Goal: Find specific fact: Find specific fact

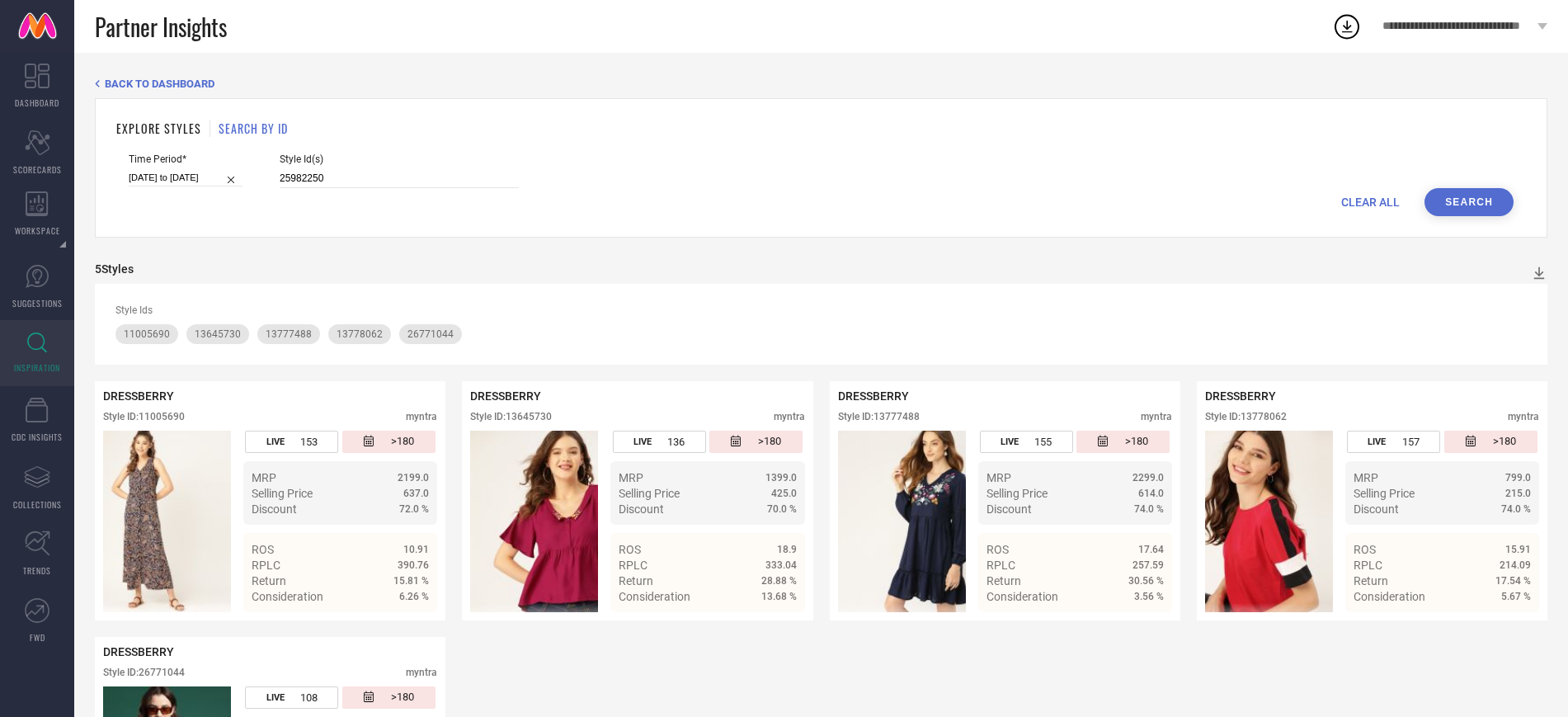
type input "25982250"
click at [1468, 192] on button "Search" at bounding box center [1469, 201] width 89 height 28
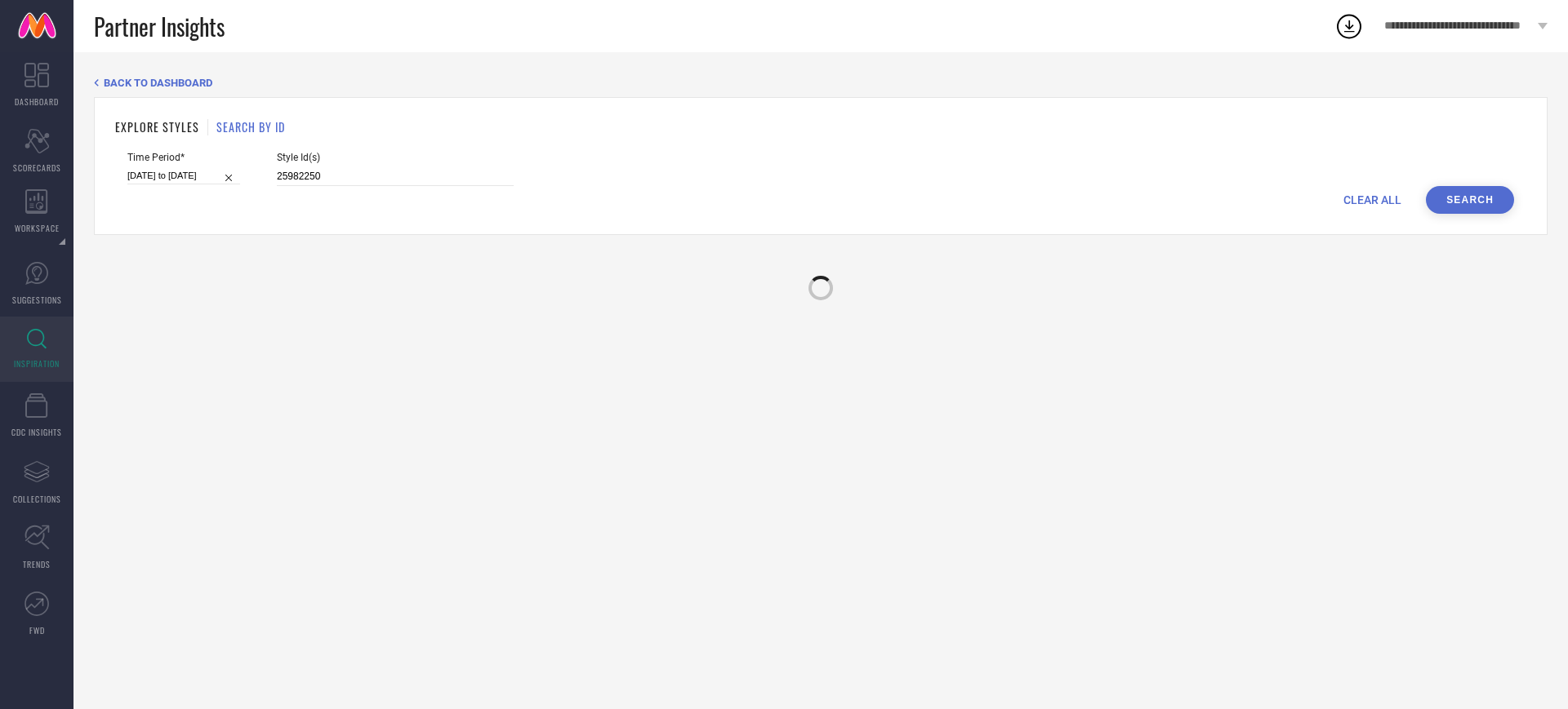
click at [43, 333] on icon at bounding box center [37, 338] width 20 height 20
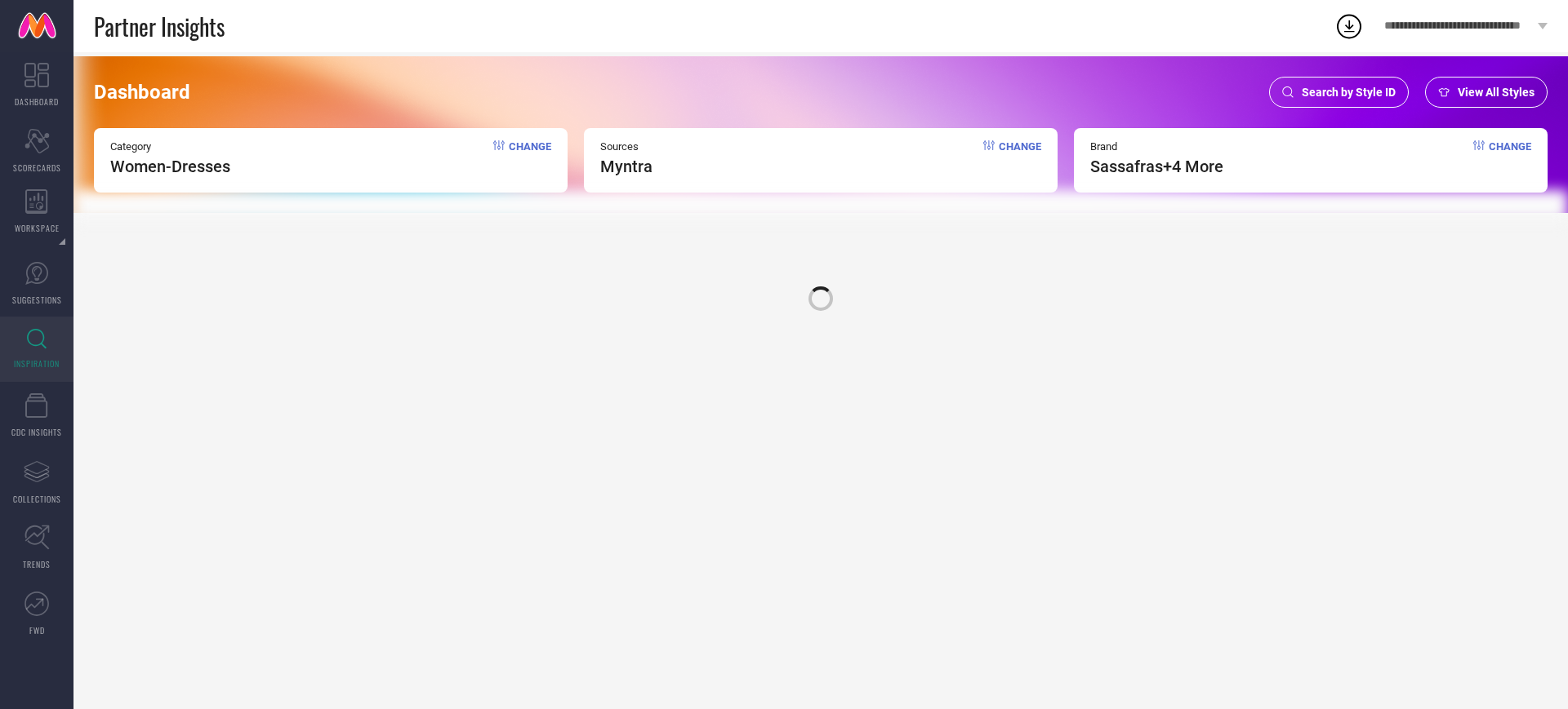
click at [1337, 83] on div "Search by Style ID" at bounding box center [1338, 92] width 140 height 31
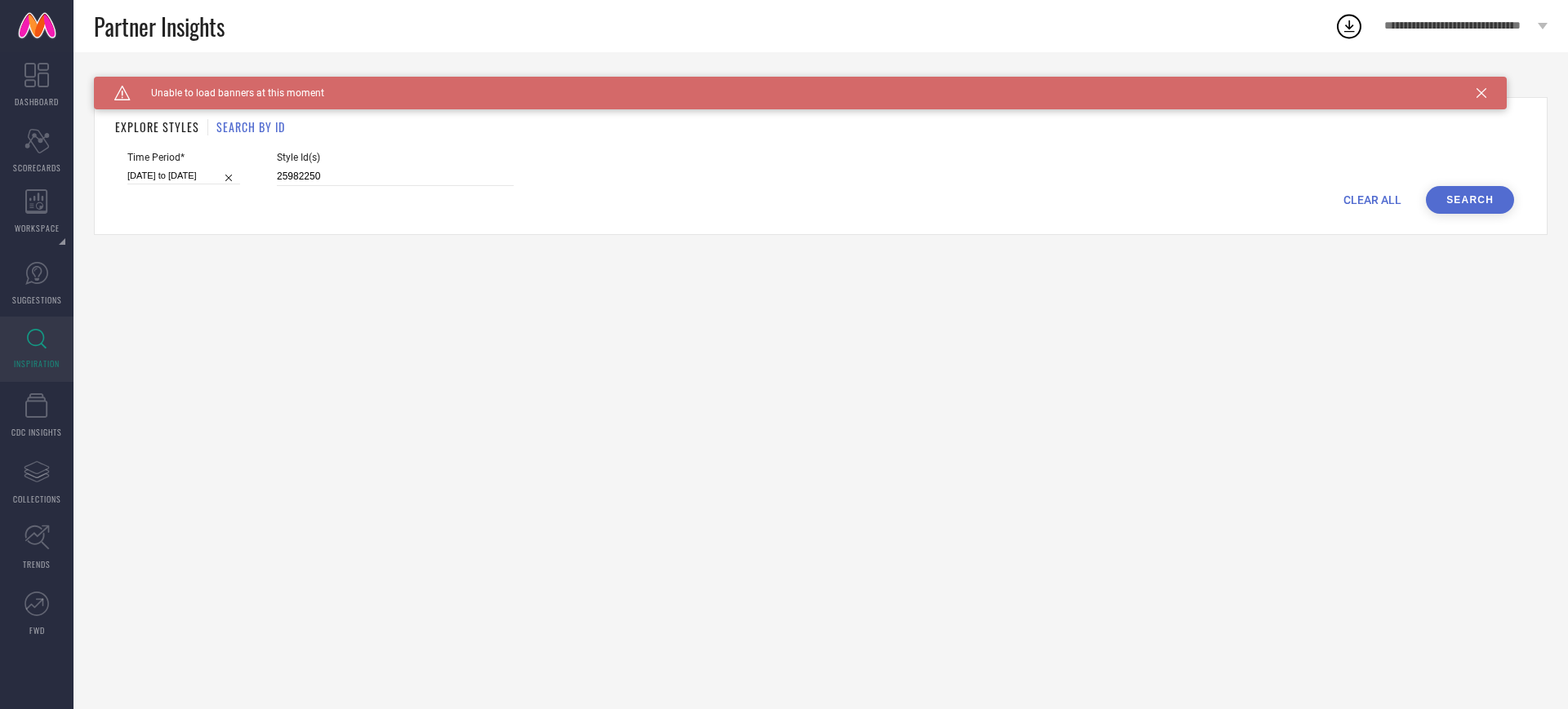
click at [1484, 201] on button "Search" at bounding box center [1469, 199] width 88 height 27
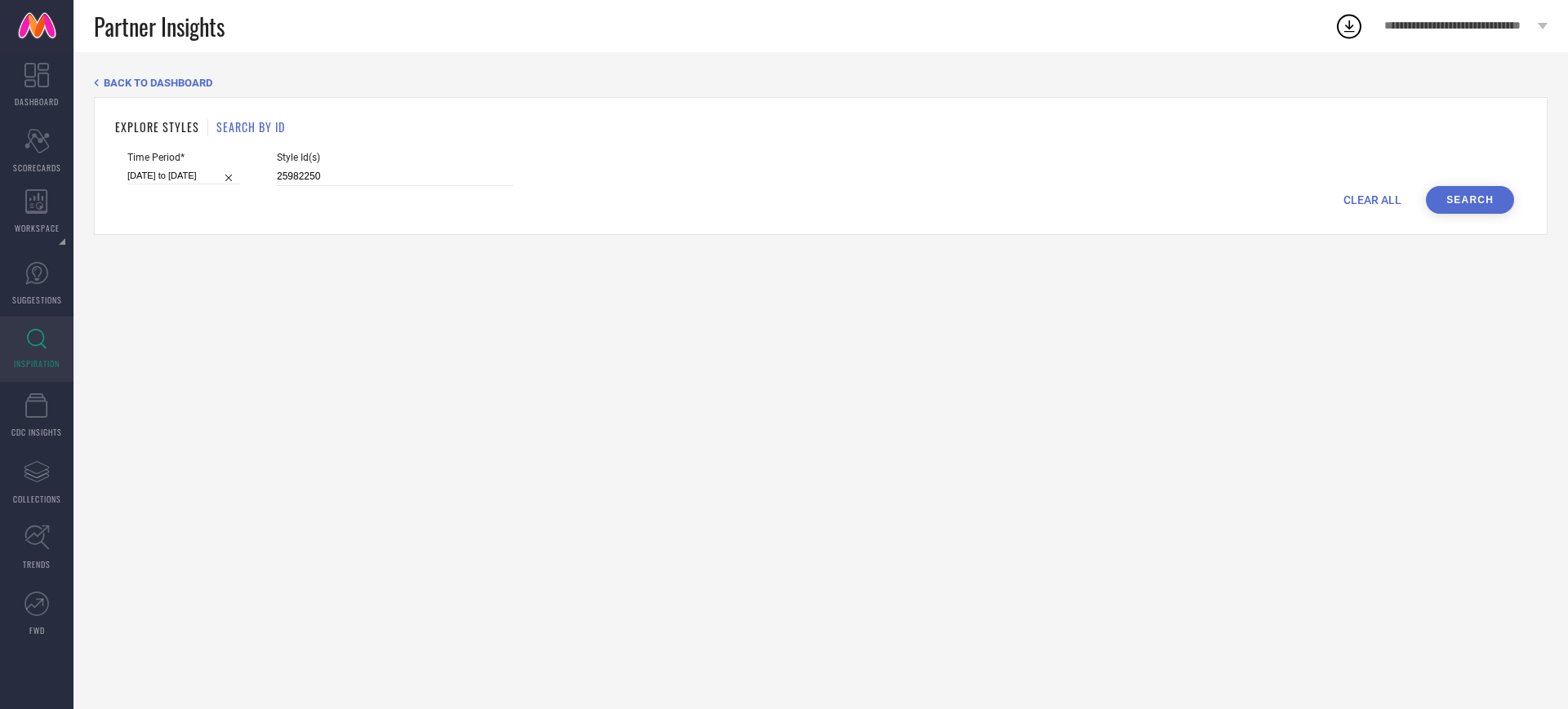
click at [1465, 195] on button "Search" at bounding box center [1469, 199] width 88 height 27
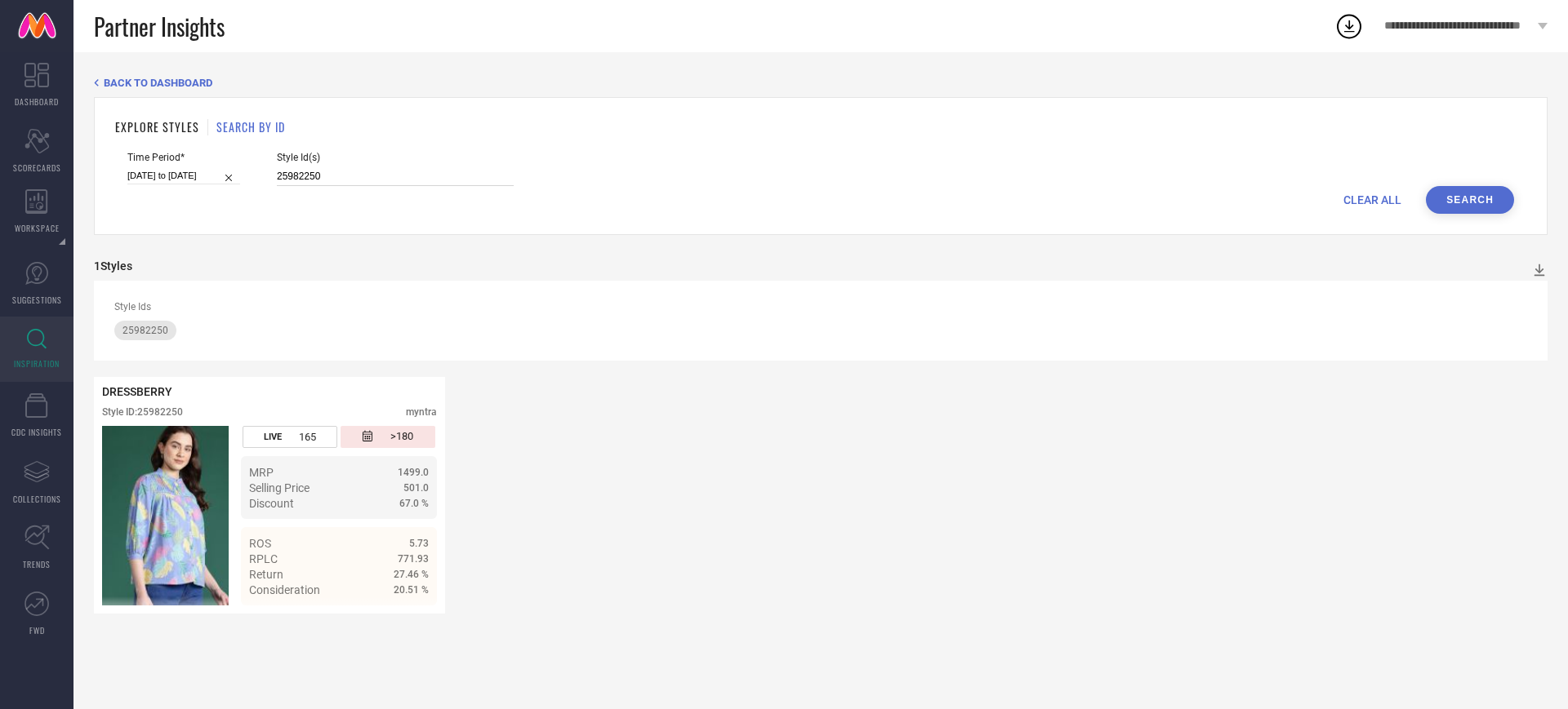
click at [347, 173] on input "25982250" at bounding box center [395, 177] width 237 height 19
